Goal: Information Seeking & Learning: Learn about a topic

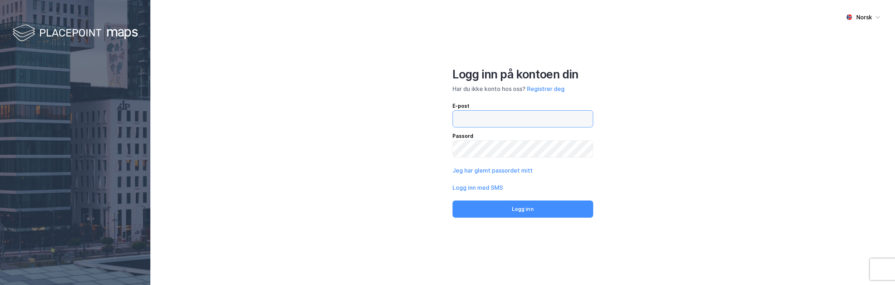
click at [477, 119] on input "email" at bounding box center [523, 119] width 140 height 16
click at [479, 119] on input "email" at bounding box center [523, 119] width 140 height 16
type input "[EMAIL_ADDRESS][DOMAIN_NAME]"
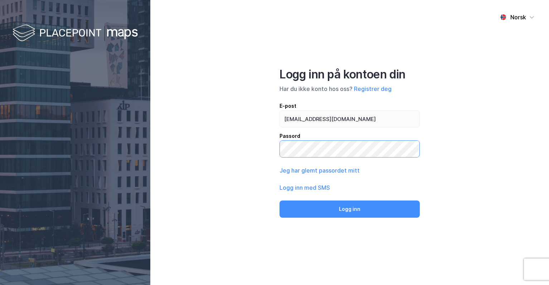
click at [280, 200] on button "Logg inn" at bounding box center [350, 208] width 140 height 17
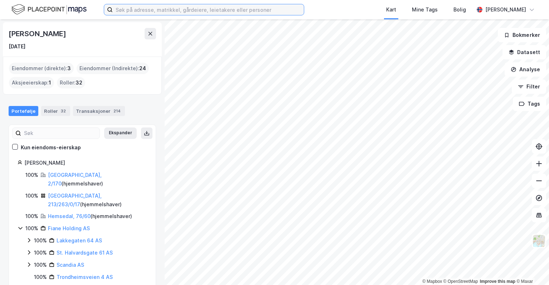
click at [123, 11] on input at bounding box center [208, 9] width 191 height 11
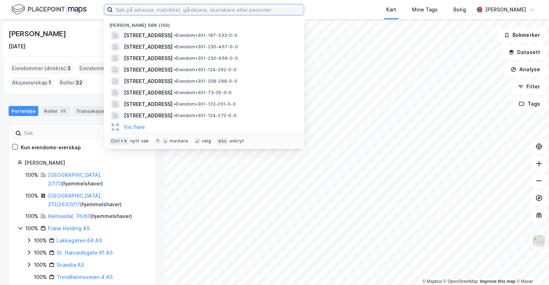
paste input "Perpetuum Holding AS"
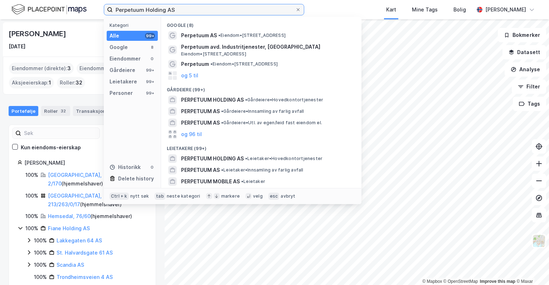
type input "Perpetuum Holding AS"
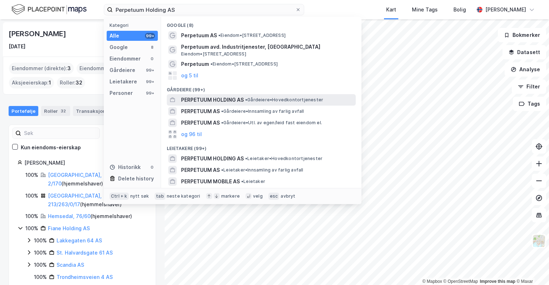
click at [200, 98] on span "PERPETUUM HOLDING AS" at bounding box center [212, 100] width 63 height 9
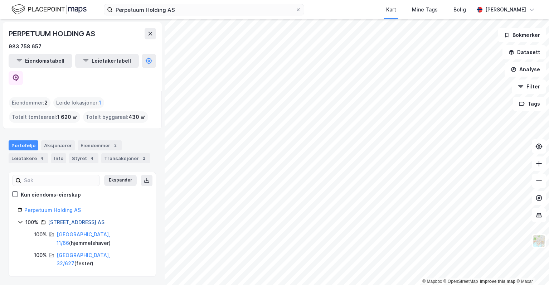
click at [71, 219] on link "[STREET_ADDRESS] AS" at bounding box center [76, 222] width 57 height 6
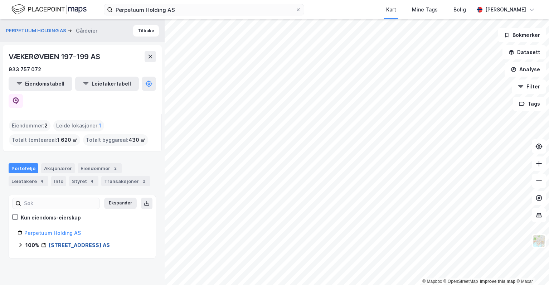
click at [63, 242] on link "[STREET_ADDRESS] AS" at bounding box center [79, 245] width 61 height 6
